Goal: Find specific page/section: Find specific page/section

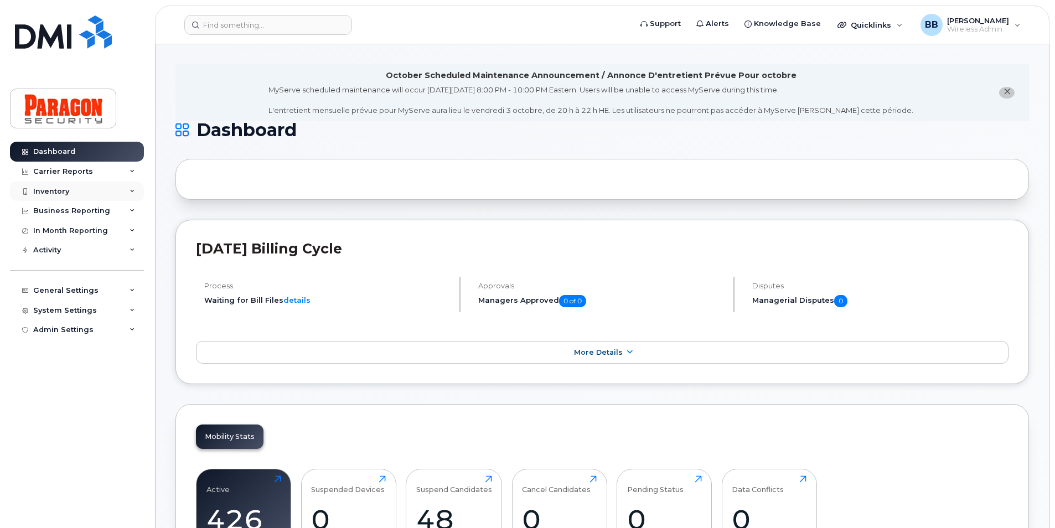
click at [59, 192] on div "Inventory" at bounding box center [51, 191] width 36 height 9
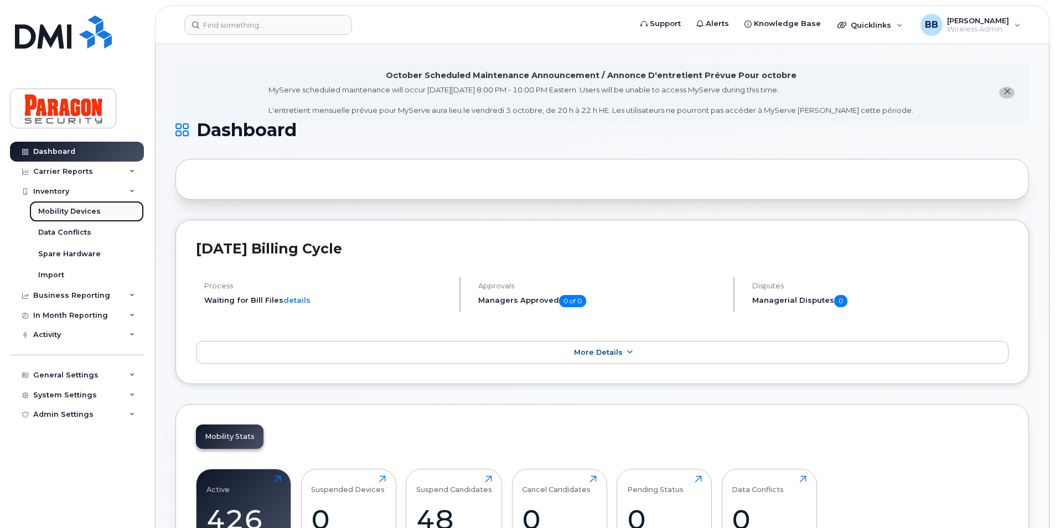
click at [63, 208] on div "Mobility Devices" at bounding box center [69, 212] width 63 height 10
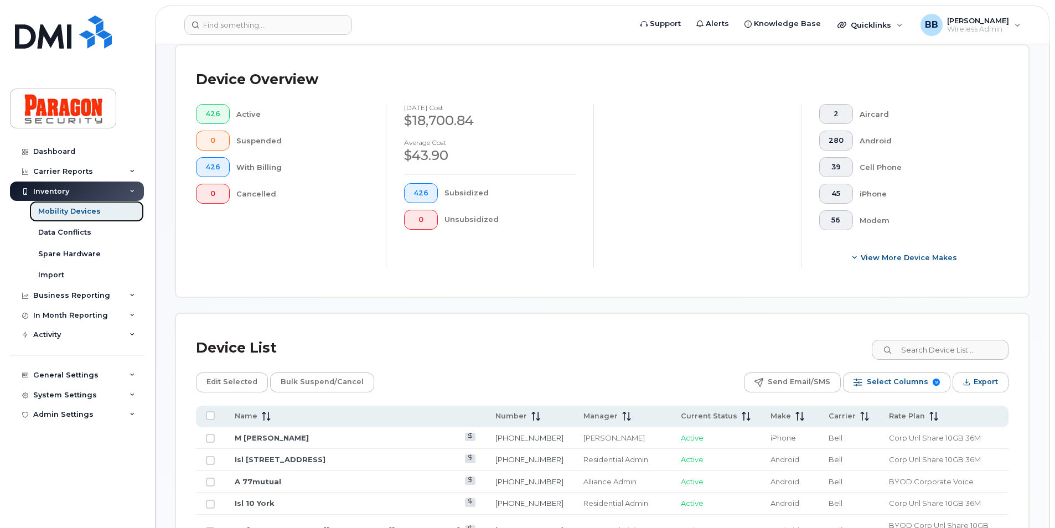
scroll to position [277, 0]
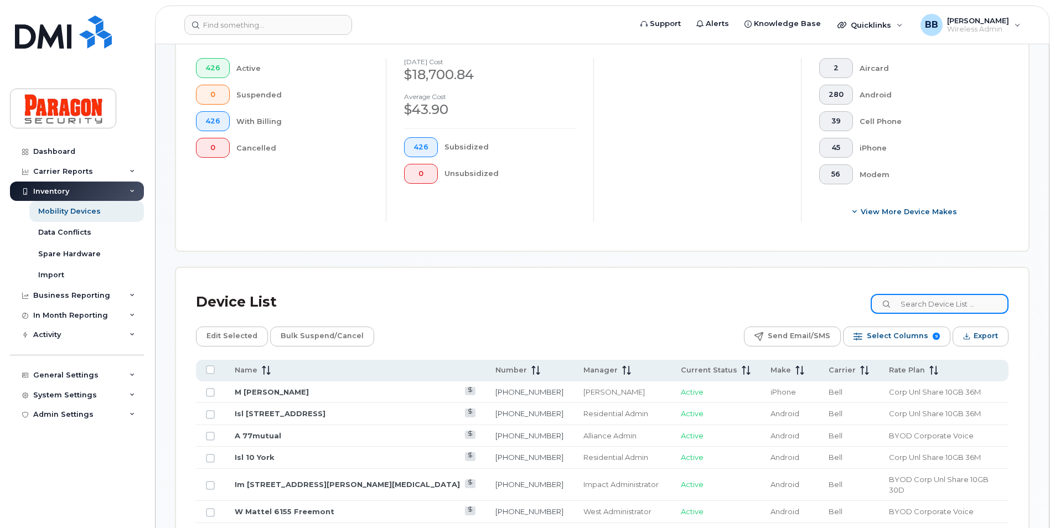
click at [564, 305] on input at bounding box center [940, 304] width 138 height 20
click at [564, 308] on input at bounding box center [940, 304] width 138 height 20
paste input "416 524 1097"
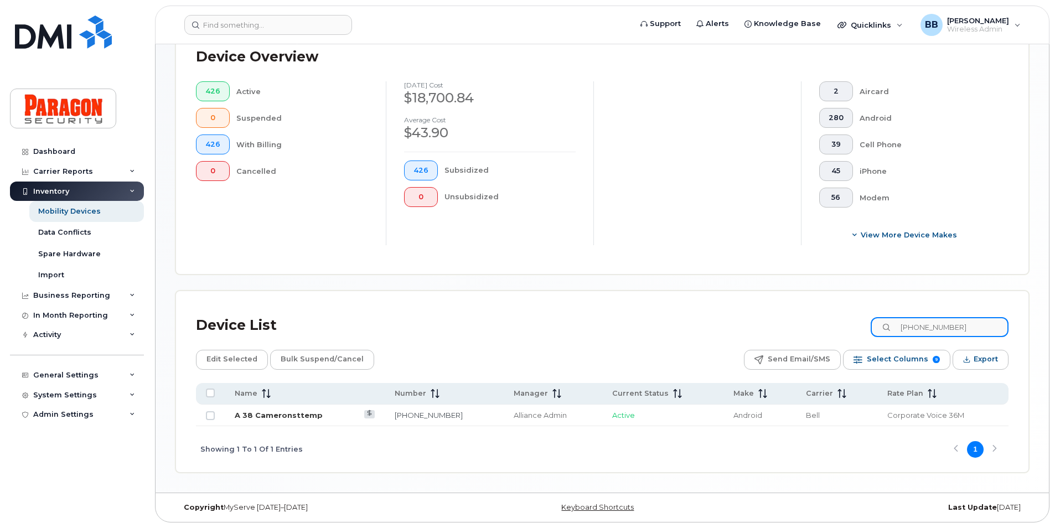
type input "416 524 1097"
click at [272, 409] on link "A 38 Cameronsttemp" at bounding box center [279, 415] width 88 height 9
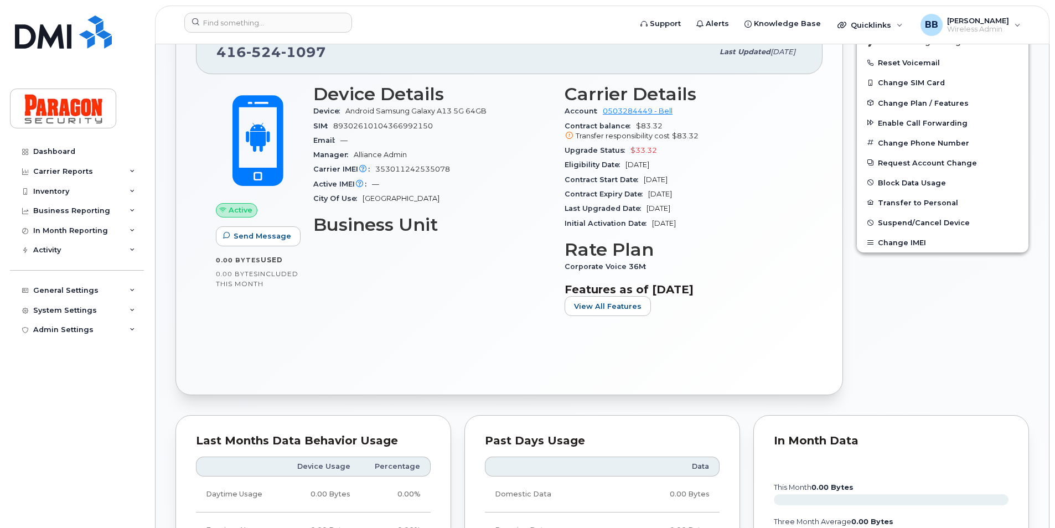
scroll to position [332, 0]
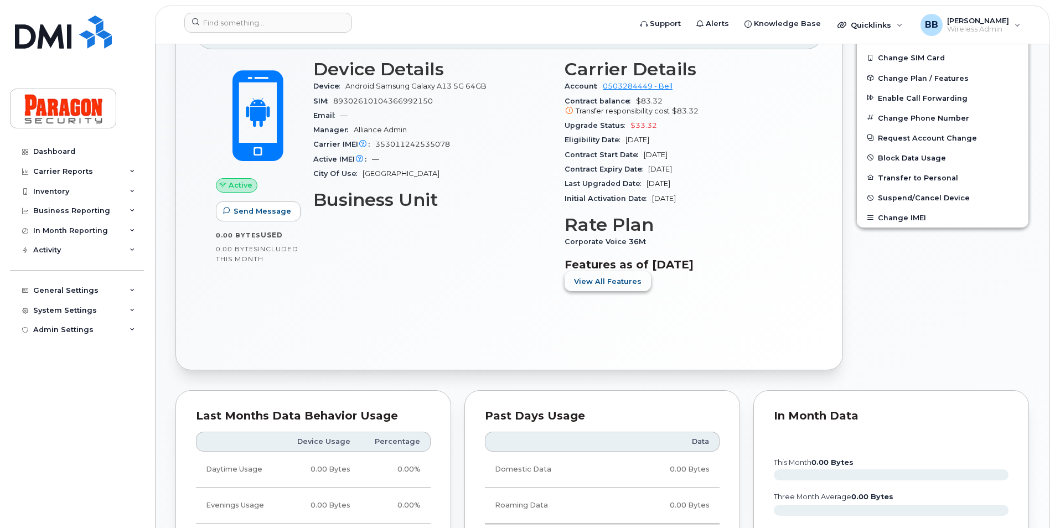
click at [619, 284] on span "View All Features" at bounding box center [608, 281] width 68 height 11
